Goal: Task Accomplishment & Management: Manage account settings

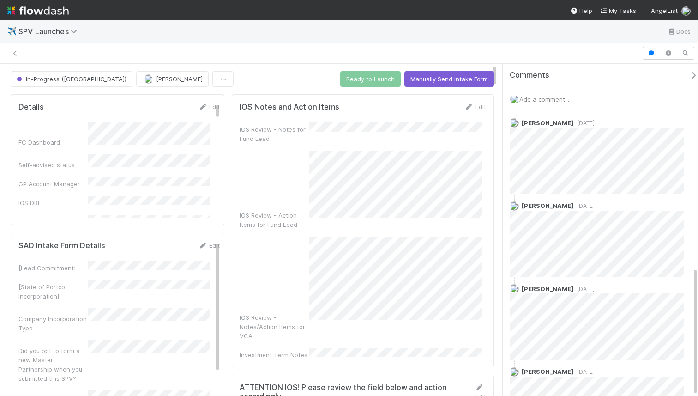
scroll to position [525, 0]
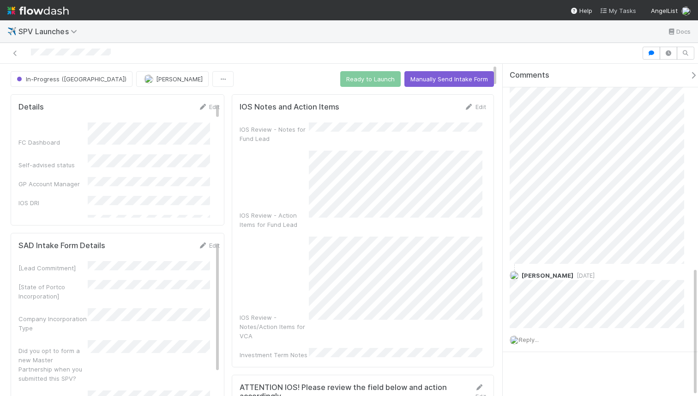
click at [612, 12] on span "My Tasks" at bounding box center [618, 10] width 36 height 7
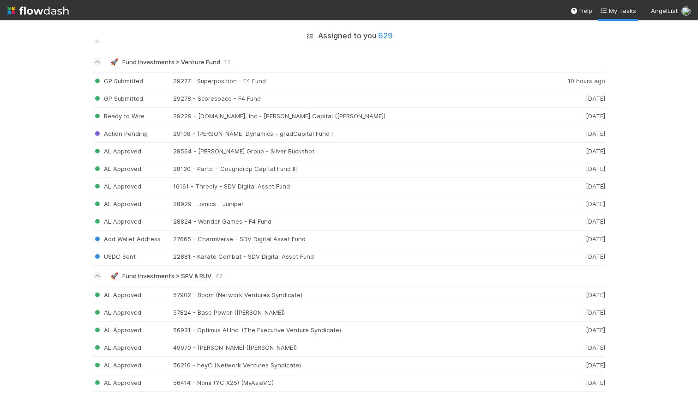
click at [46, 12] on img at bounding box center [37, 11] width 61 height 16
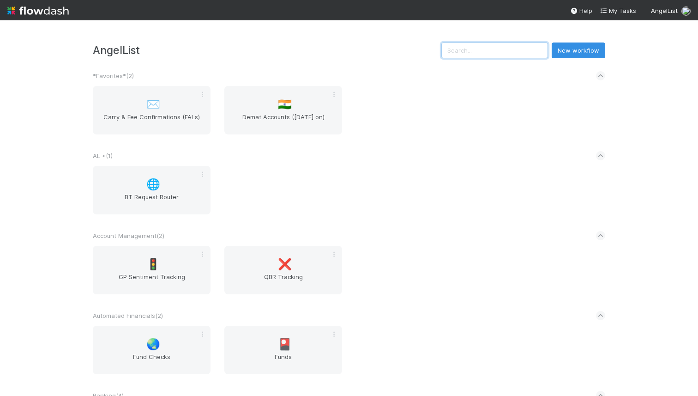
click at [520, 49] on input "text" at bounding box center [494, 50] width 107 height 16
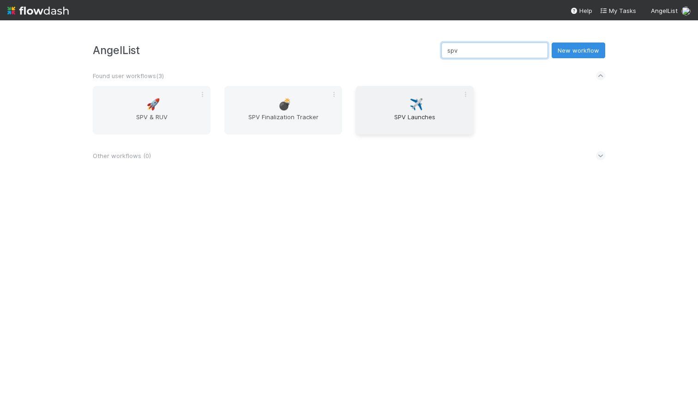
type input "spv"
click at [418, 103] on span "✈️" at bounding box center [417, 104] width 14 height 12
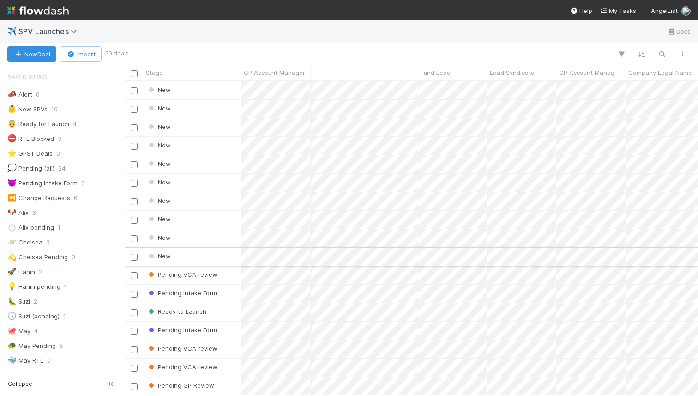
scroll to position [0, 760]
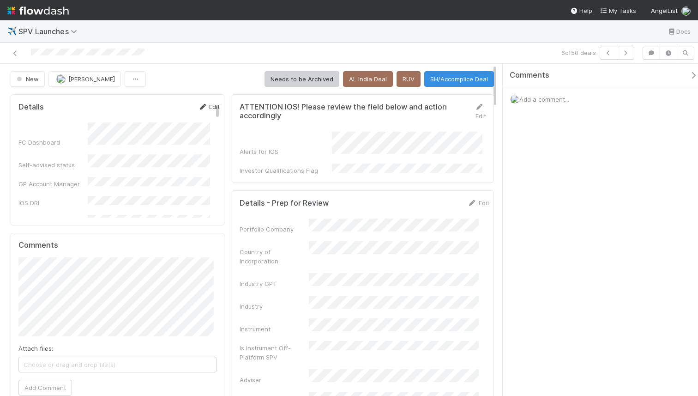
click at [204, 104] on link "Edit" at bounding box center [209, 106] width 22 height 7
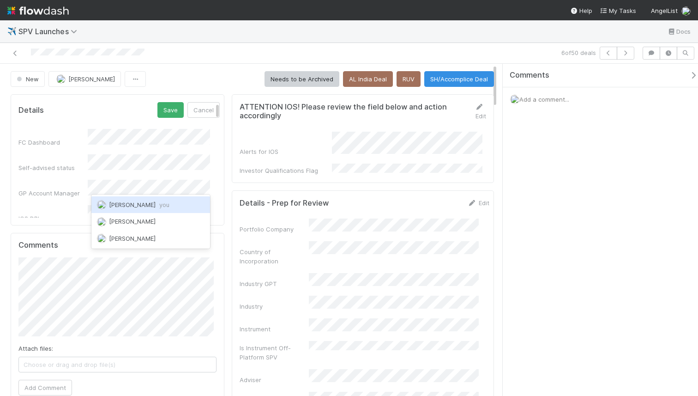
click at [136, 208] on div "[PERSON_NAME] you" at bounding box center [150, 204] width 119 height 17
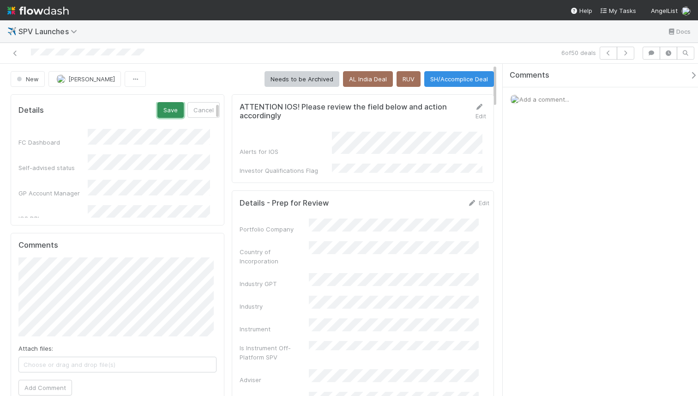
click at [160, 108] on button "Save" at bounding box center [170, 110] width 26 height 16
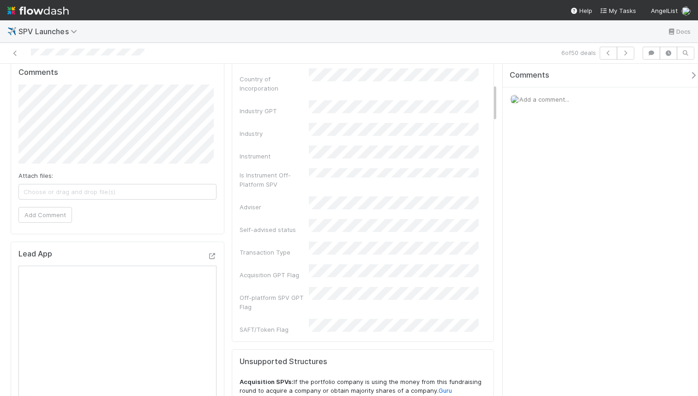
scroll to position [304, 0]
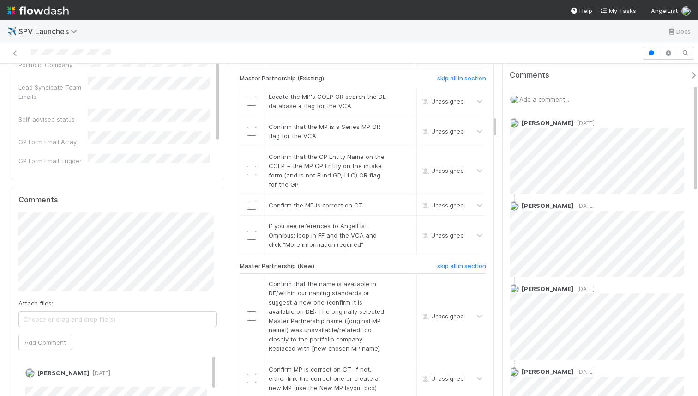
scroll to position [743, 0]
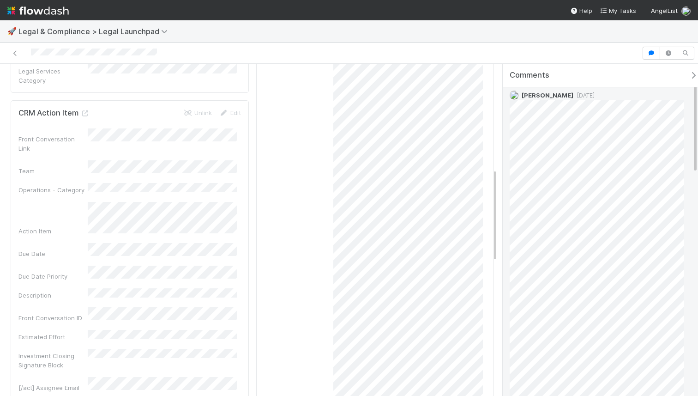
scroll to position [374, 0]
